Goal: Task Accomplishment & Management: Manage account settings

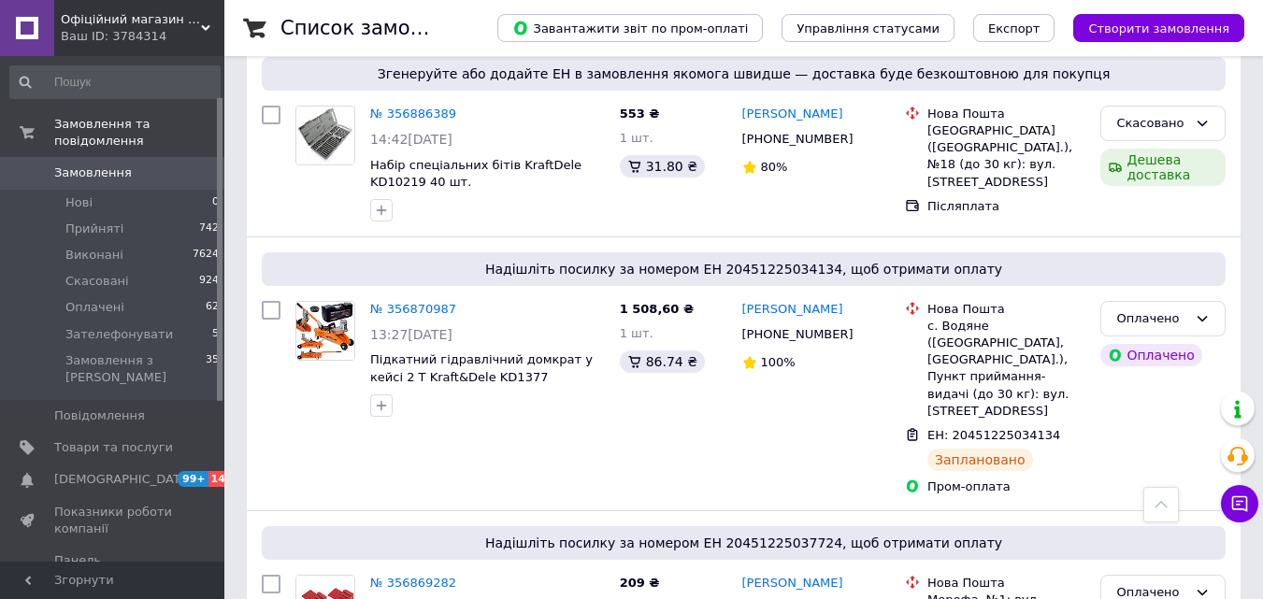
scroll to position [280, 0]
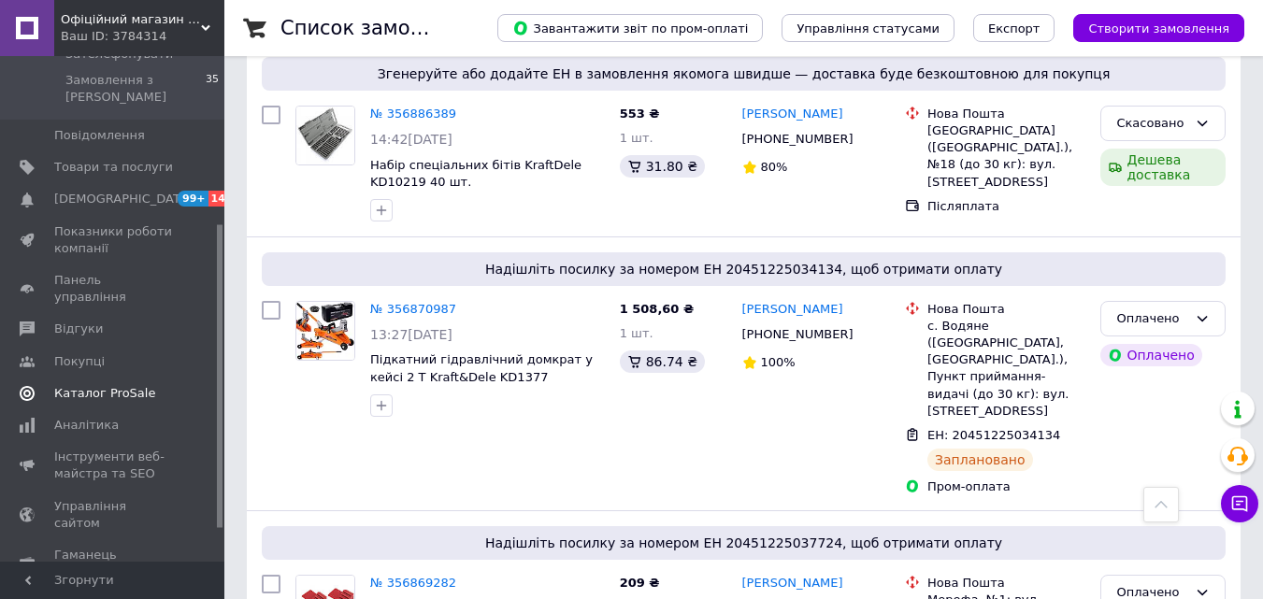
click at [107, 385] on span "Каталог ProSale" at bounding box center [104, 393] width 101 height 17
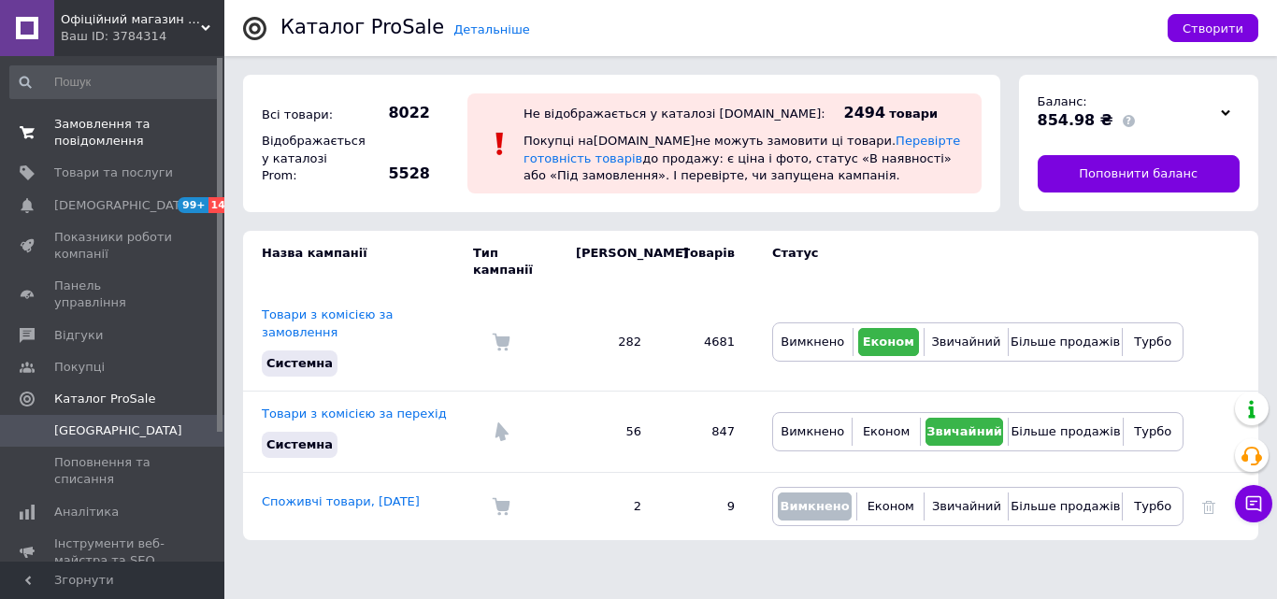
click at [133, 144] on span "Замовлення та повідомлення" at bounding box center [113, 133] width 119 height 34
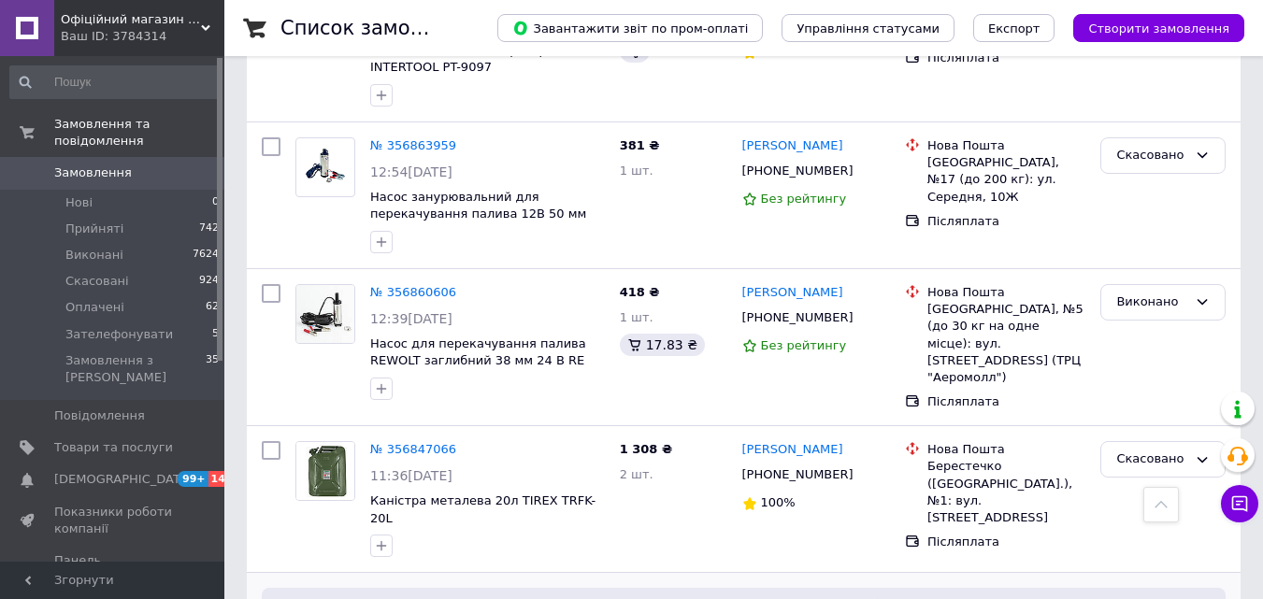
scroll to position [1402, 0]
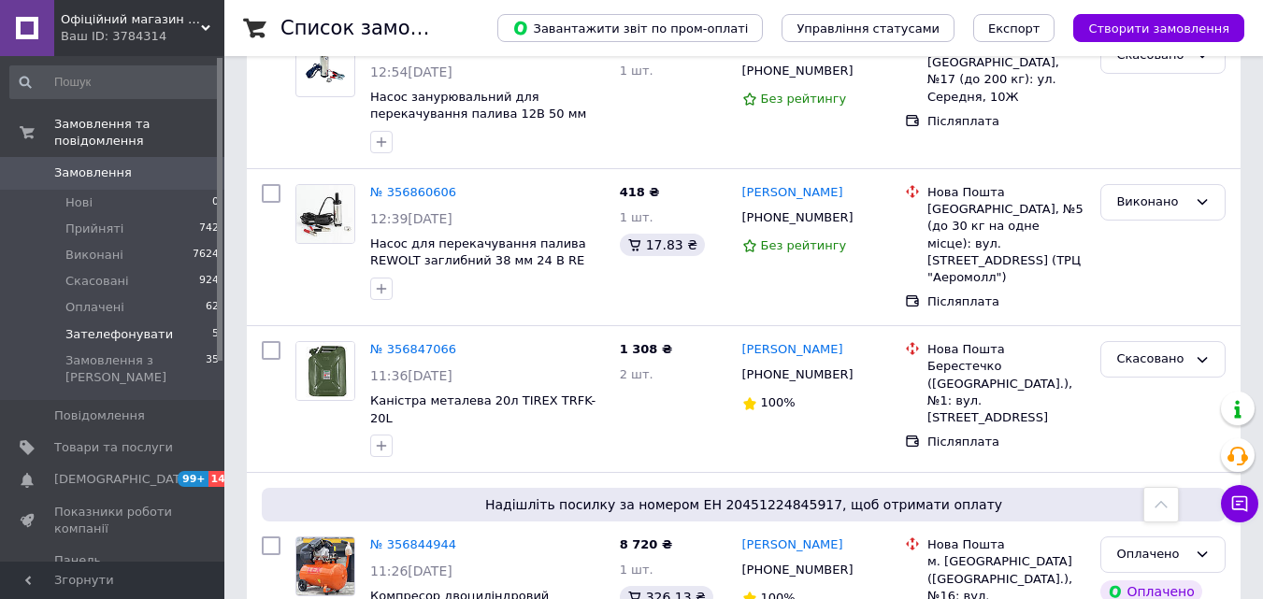
click at [160, 322] on li "Зателефонувати 5" at bounding box center [115, 335] width 230 height 26
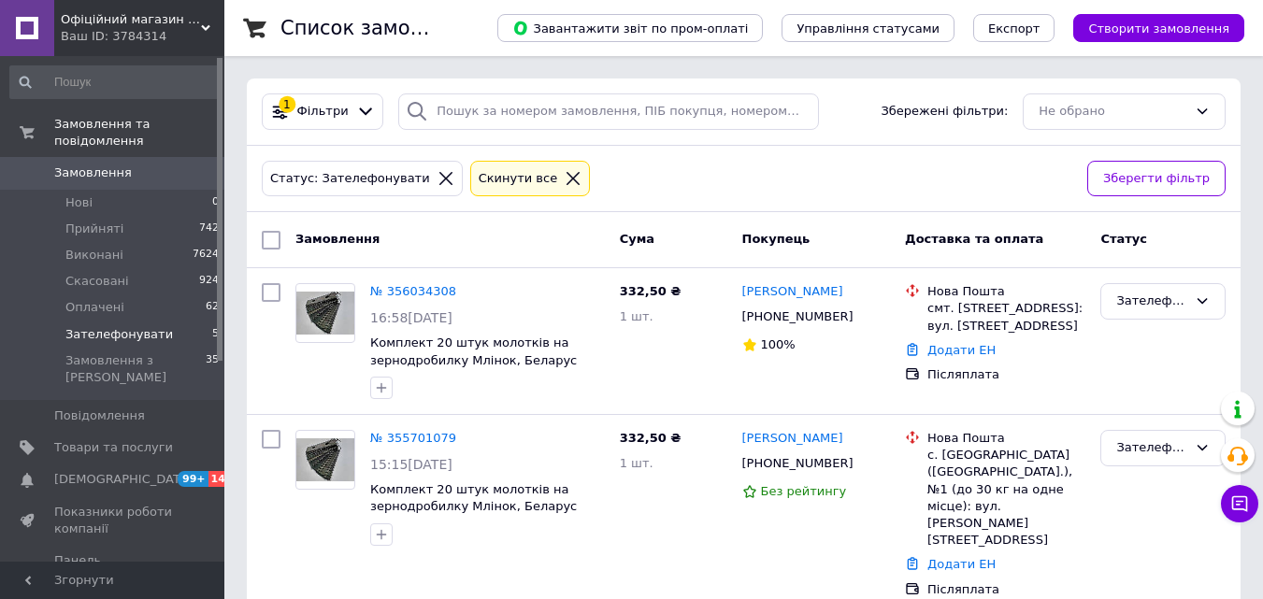
click at [151, 164] on span "Замовлення" at bounding box center [113, 172] width 119 height 17
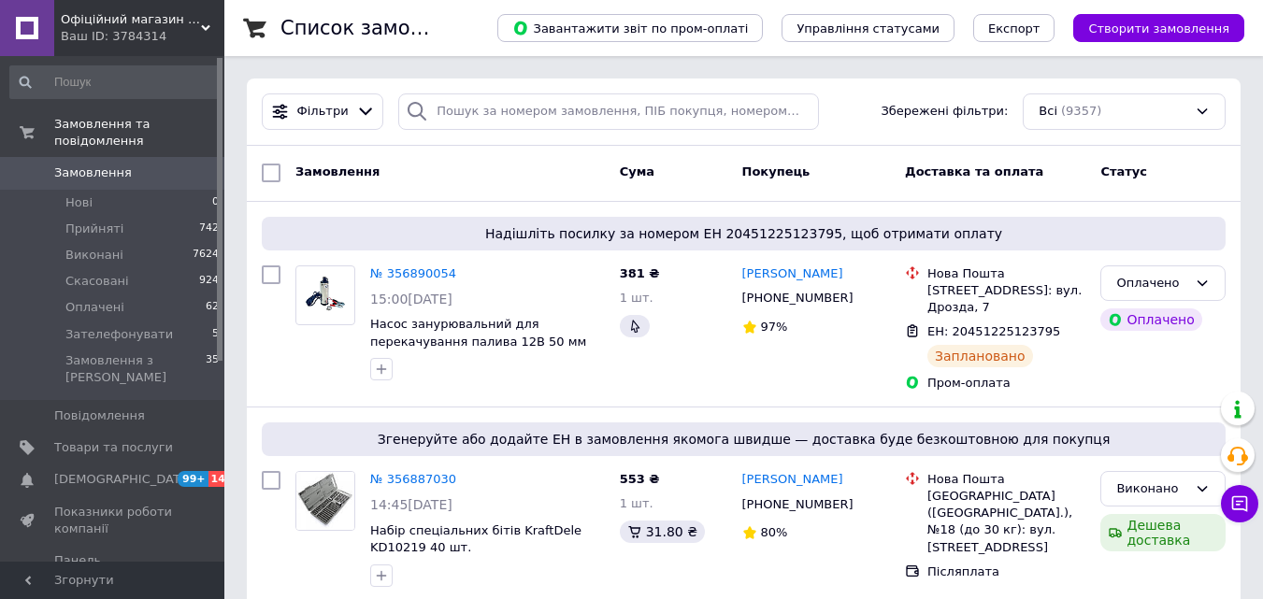
click at [159, 164] on span "Замовлення" at bounding box center [113, 172] width 119 height 17
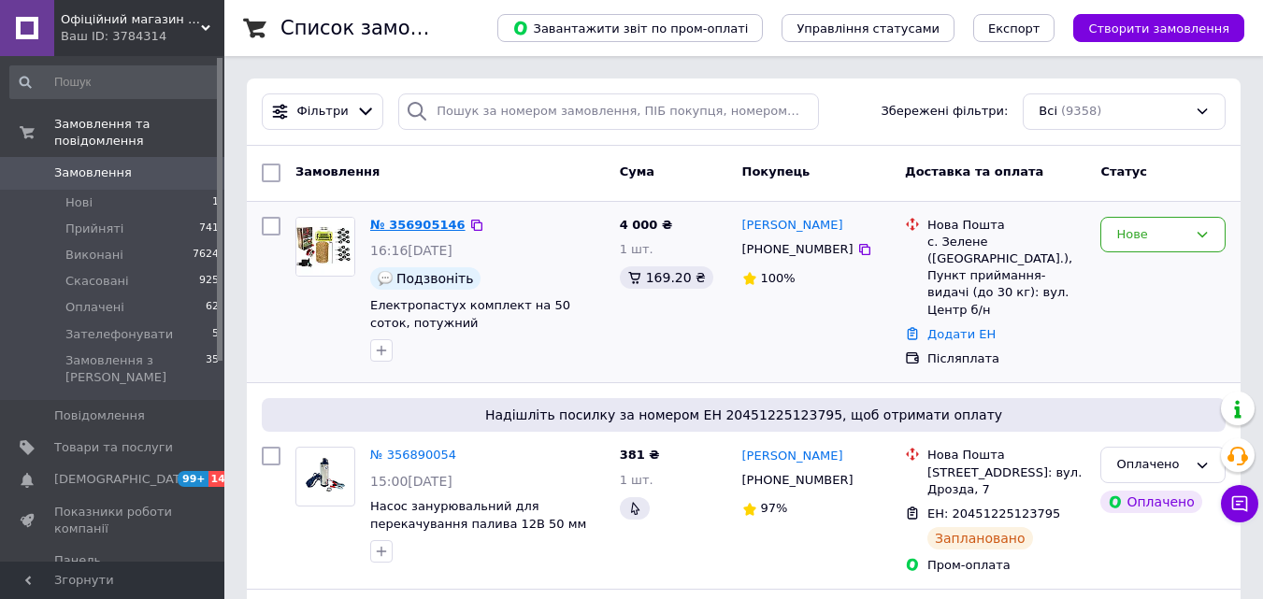
click at [390, 220] on link "№ 356905146" at bounding box center [417, 225] width 95 height 14
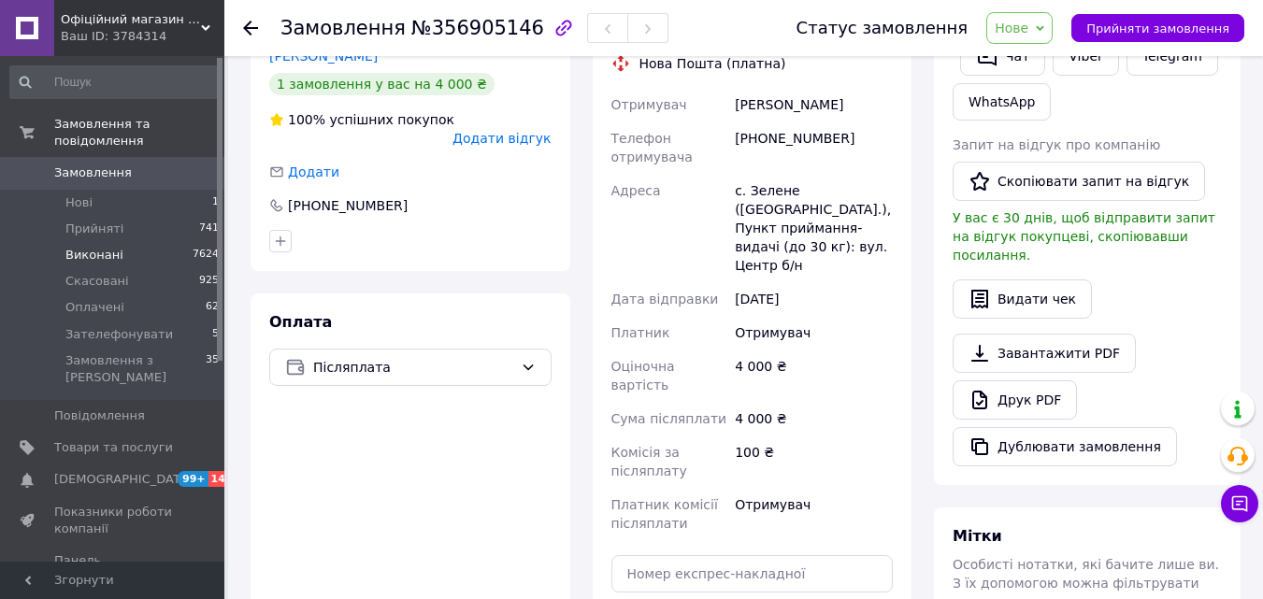
scroll to position [275, 0]
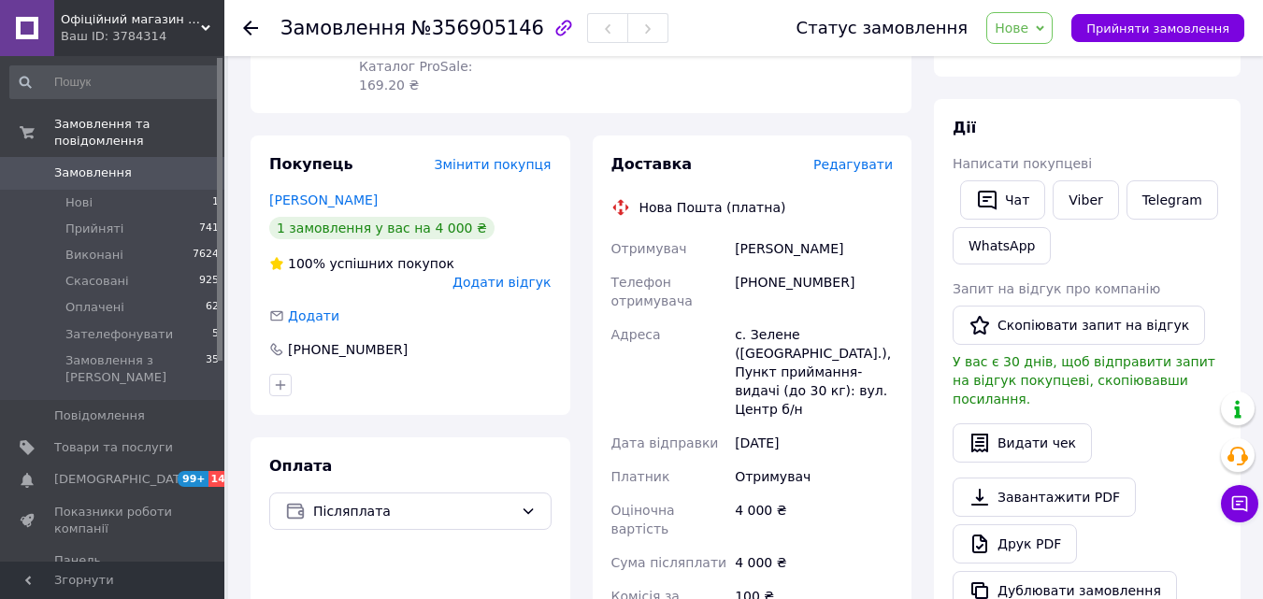
click at [101, 157] on link "Замовлення 0" at bounding box center [115, 173] width 230 height 32
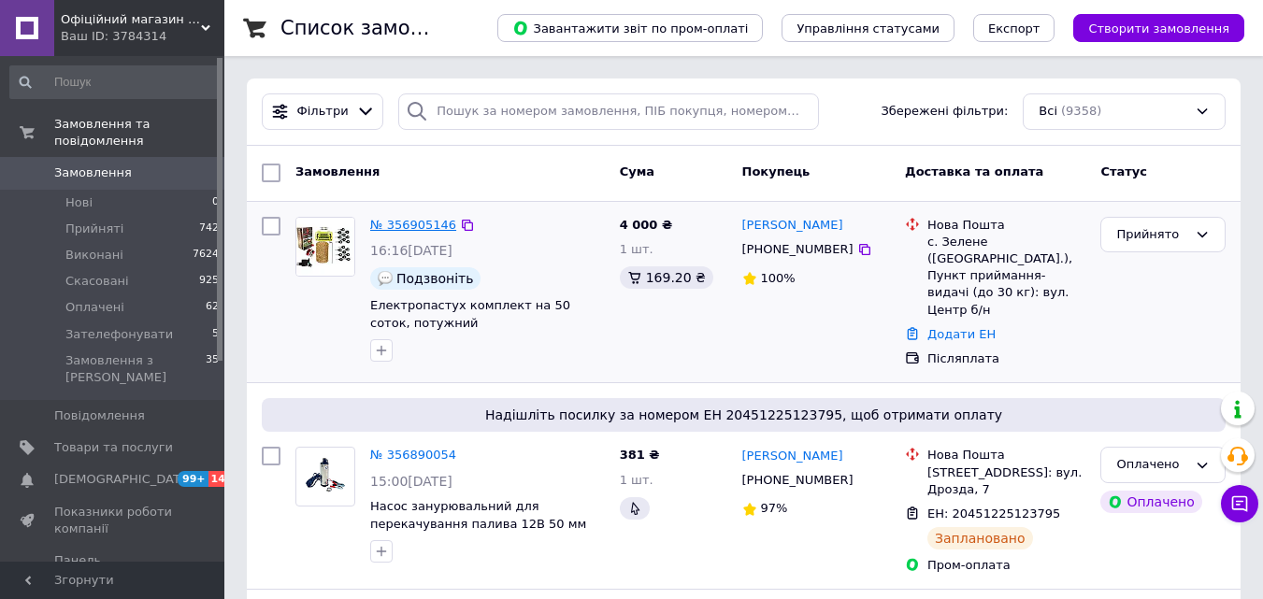
click at [411, 218] on link "№ 356905146" at bounding box center [413, 225] width 86 height 14
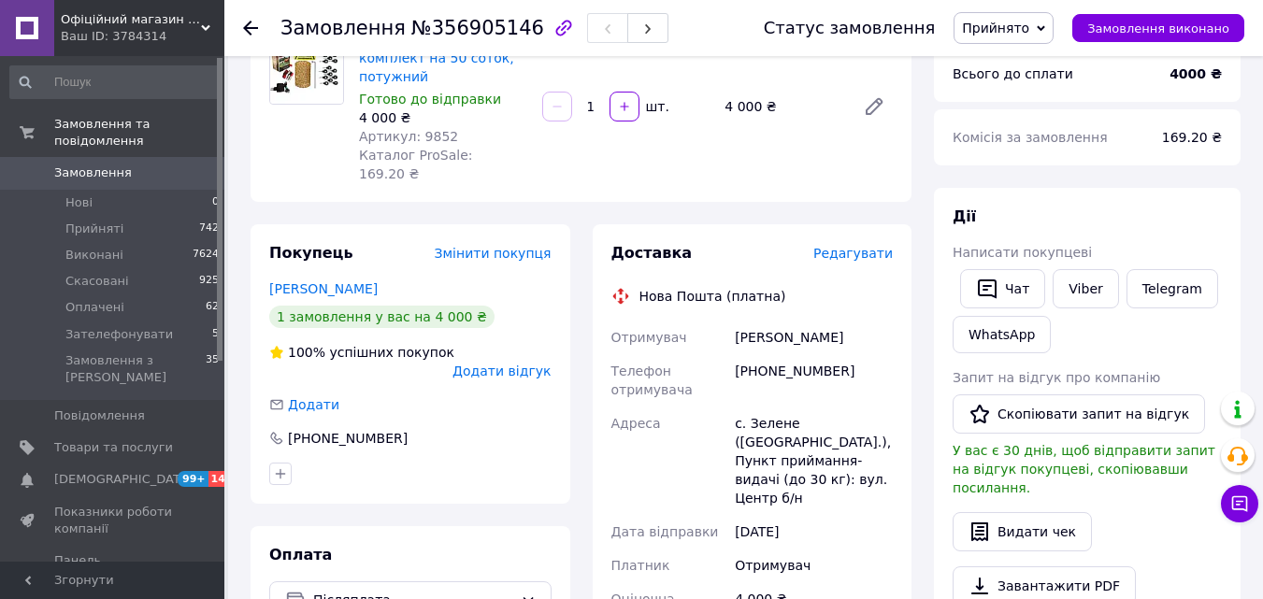
scroll to position [187, 0]
drag, startPoint x: 735, startPoint y: 291, endPoint x: 867, endPoint y: 444, distance: 202.8
click at [867, 444] on div "Отримувач [PERSON_NAME] Телефон отримувача [PHONE_NUMBER] Адреса [PERSON_NAME].…" at bounding box center [753, 546] width 290 height 452
click at [861, 514] on div "[DATE]" at bounding box center [813, 531] width 165 height 34
drag, startPoint x: 847, startPoint y: 436, endPoint x: 737, endPoint y: 297, distance: 177.1
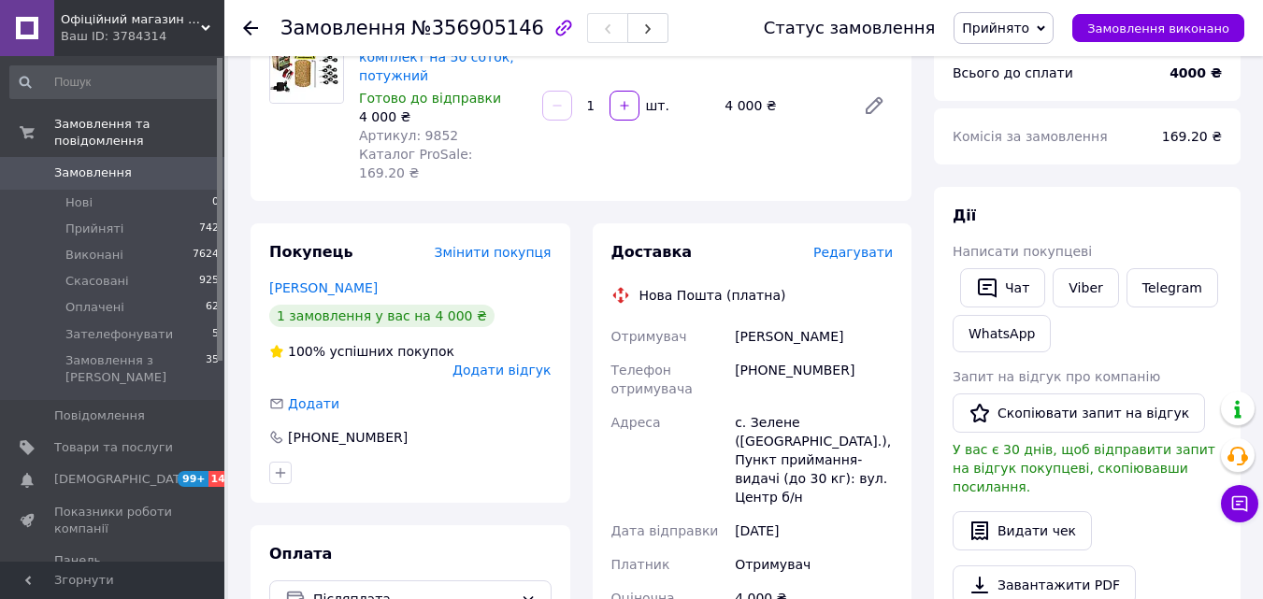
click at [737, 320] on div "Отримувач [PERSON_NAME] Телефон отримувача [PHONE_NUMBER] Адреса [PERSON_NAME].…" at bounding box center [753, 546] width 290 height 452
copy div "[PERSON_NAME] Телефон отримувача [PHONE_NUMBER] Адреса [PERSON_NAME]. Зелене ([…"
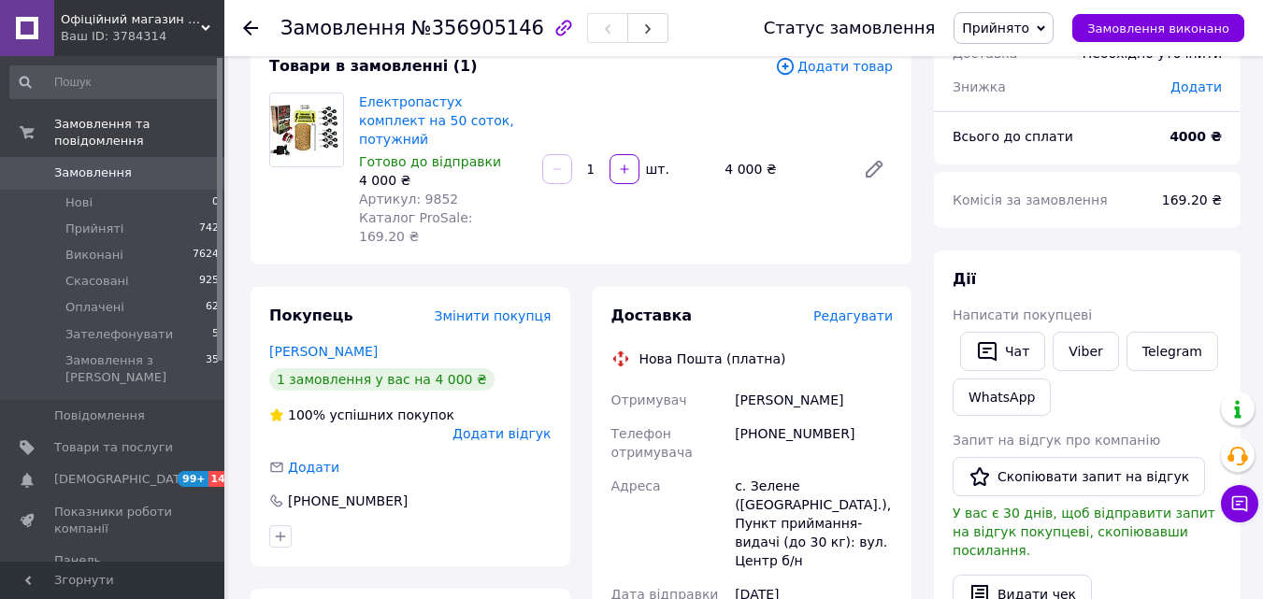
scroll to position [93, 0]
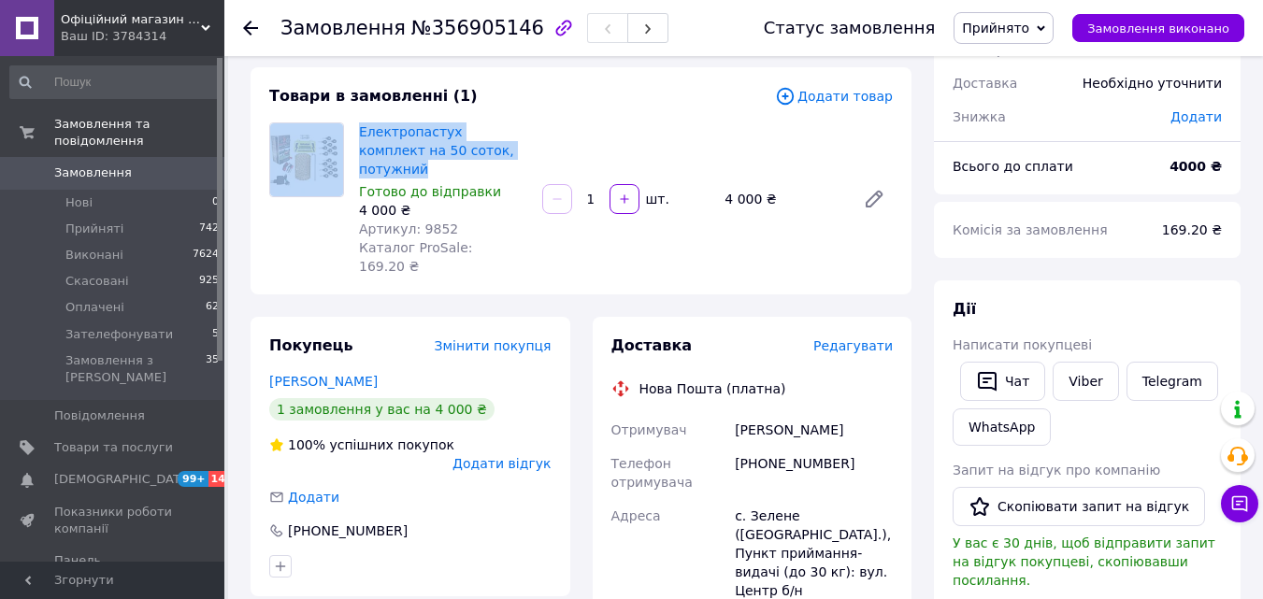
drag, startPoint x: 350, startPoint y: 121, endPoint x: 514, endPoint y: 142, distance: 165.9
click at [512, 141] on div "Товари в замовленні (1) Додати товар Електропастух комплект на 50 соток, потужн…" at bounding box center [580, 180] width 661 height 227
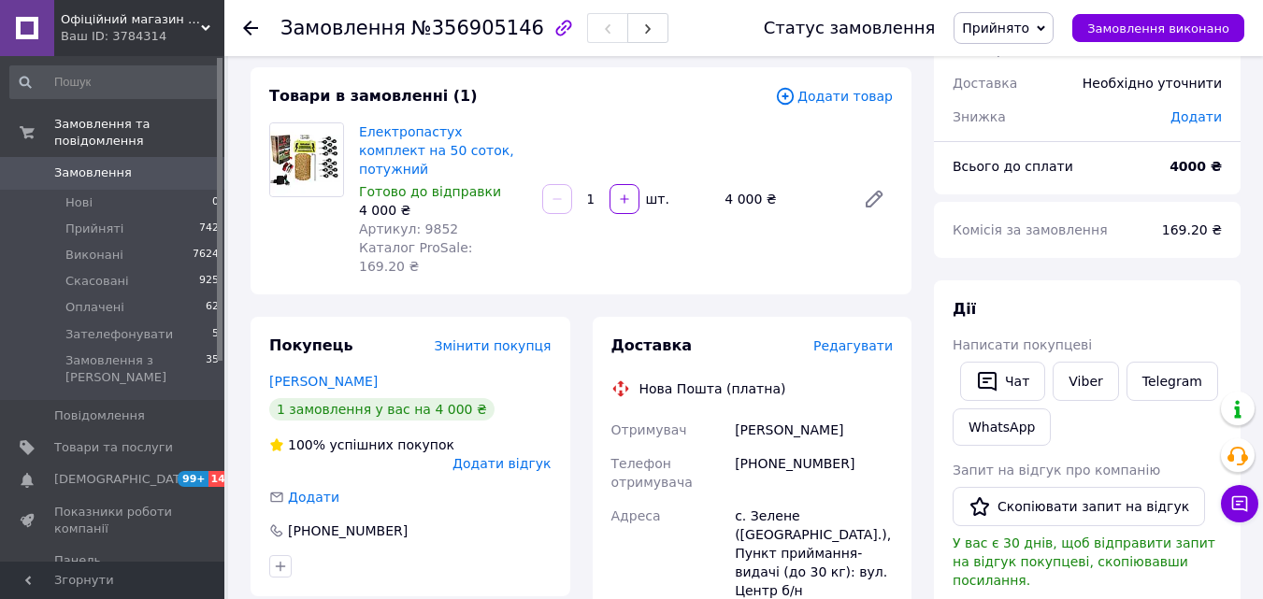
click at [544, 184] on div at bounding box center [557, 199] width 34 height 30
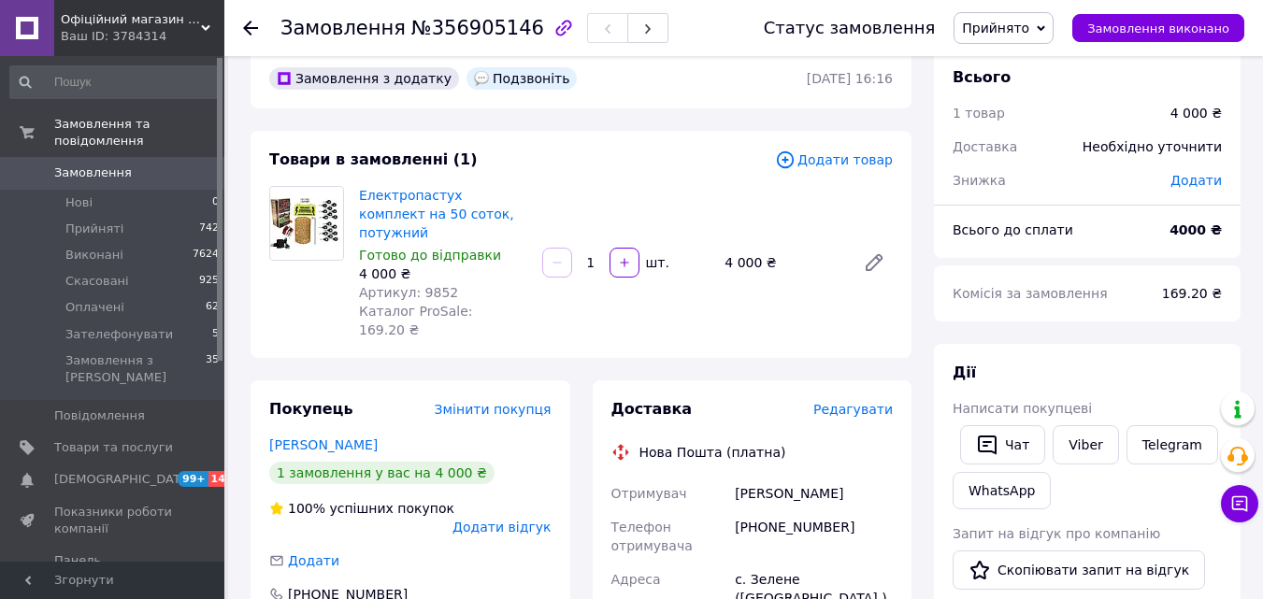
scroll to position [0, 0]
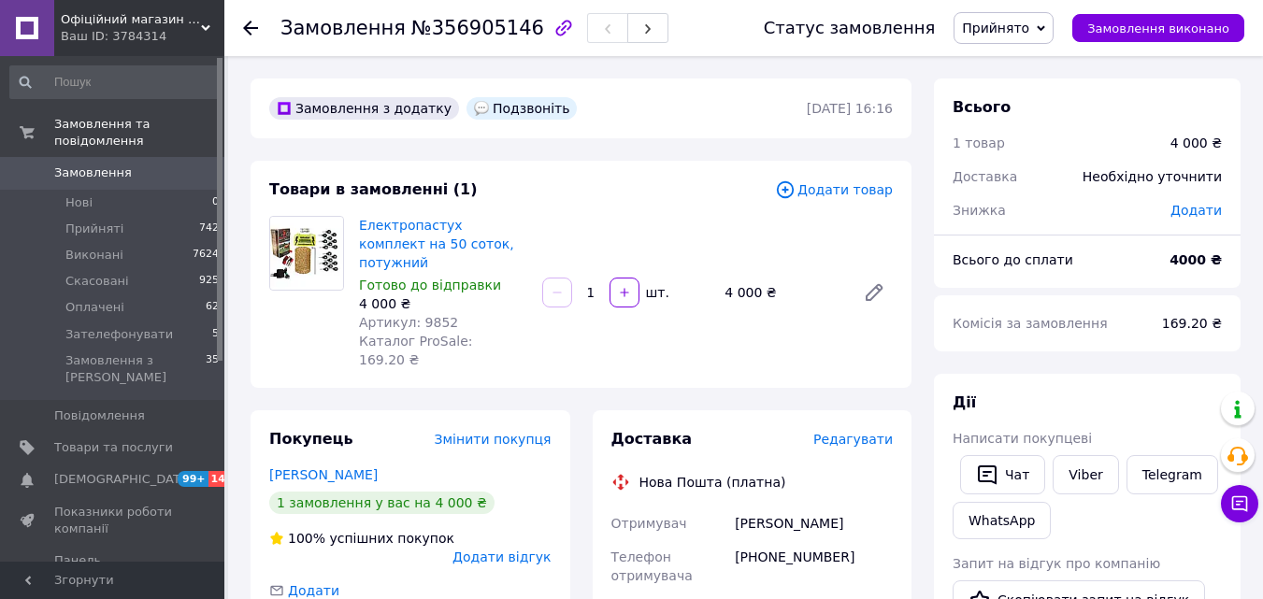
click at [1024, 22] on span "Прийнято" at bounding box center [995, 28] width 67 height 15
click at [1021, 59] on li "Виконано" at bounding box center [1017, 65] width 126 height 28
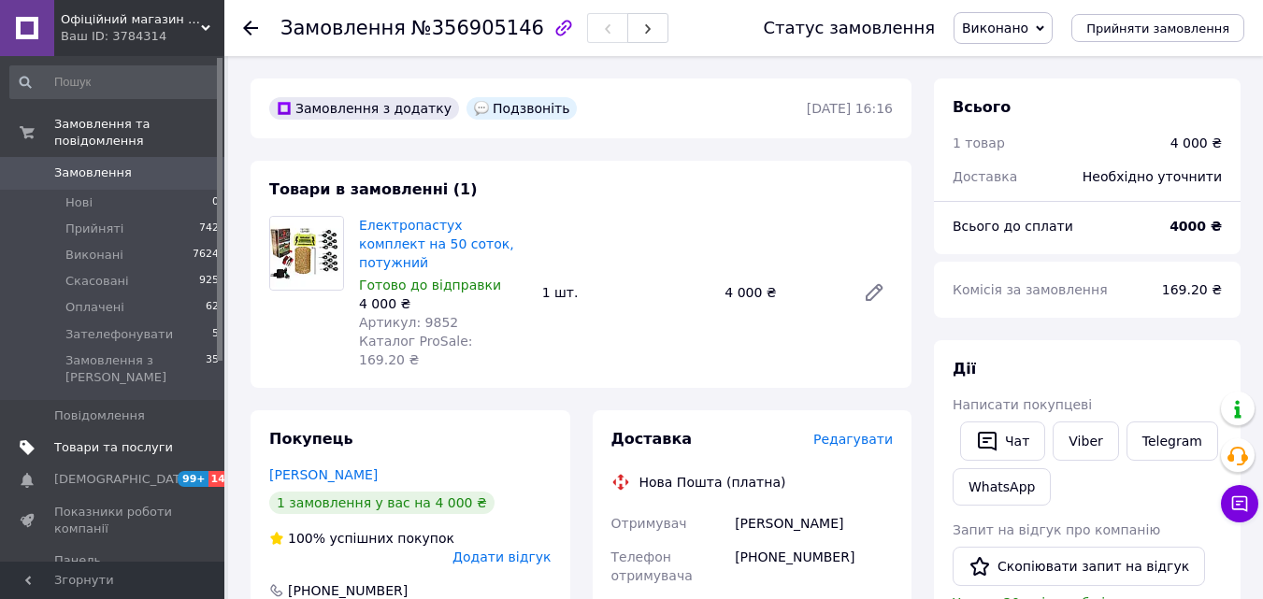
click at [93, 439] on span "Товари та послуги" at bounding box center [113, 447] width 119 height 17
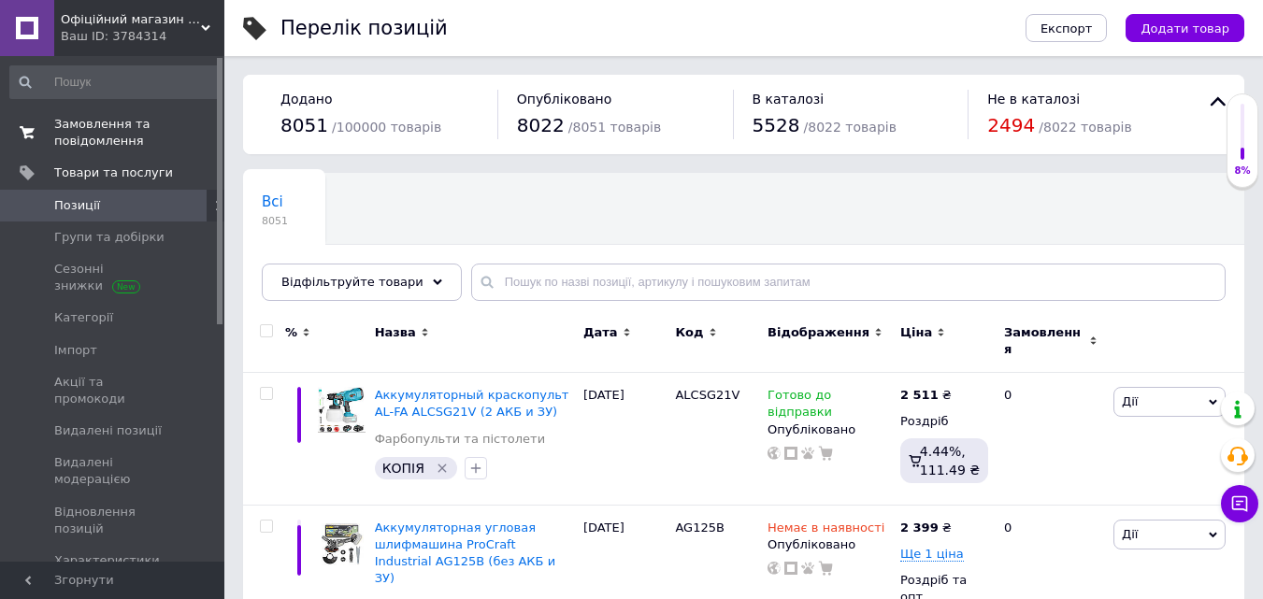
click at [122, 132] on span "Замовлення та повідомлення" at bounding box center [113, 133] width 119 height 34
